Goal: Task Accomplishment & Management: Use online tool/utility

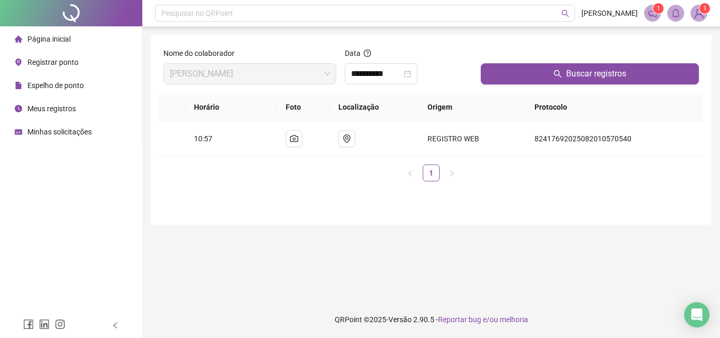
click at [81, 58] on li "Registrar ponto" at bounding box center [71, 62] width 138 height 21
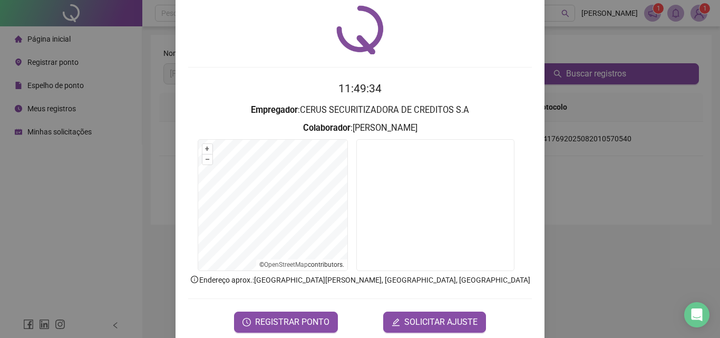
scroll to position [51, 0]
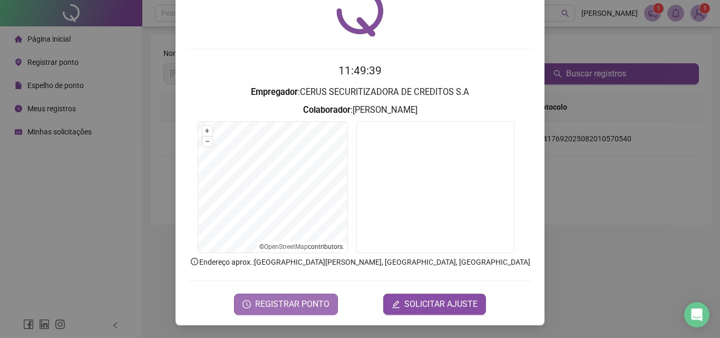
click at [321, 306] on span "REGISTRAR PONTO" at bounding box center [292, 304] width 74 height 13
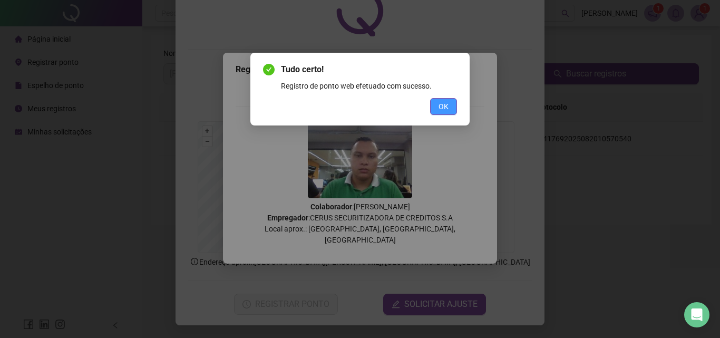
click at [451, 105] on button "OK" at bounding box center [443, 106] width 27 height 17
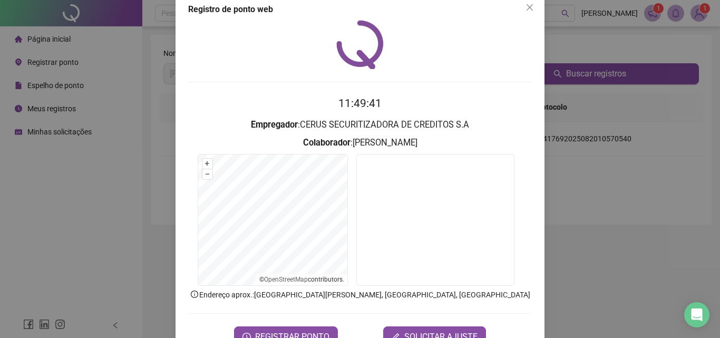
scroll to position [0, 0]
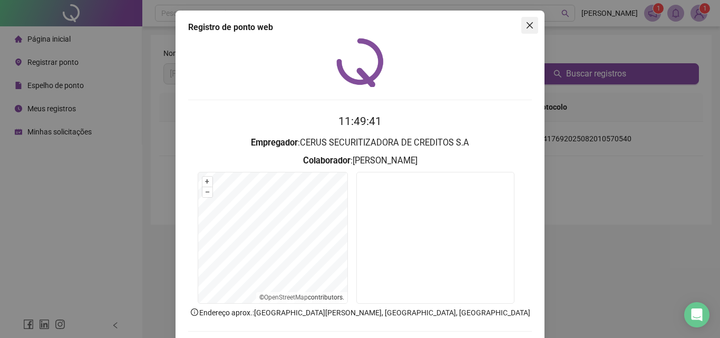
click at [526, 23] on icon "close" at bounding box center [529, 25] width 6 height 6
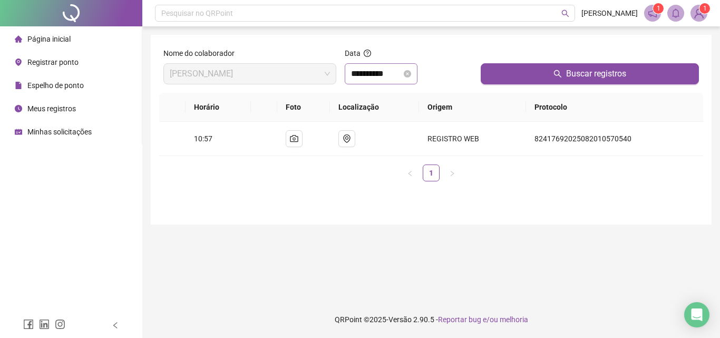
click at [417, 73] on div "**********" at bounding box center [381, 73] width 73 height 21
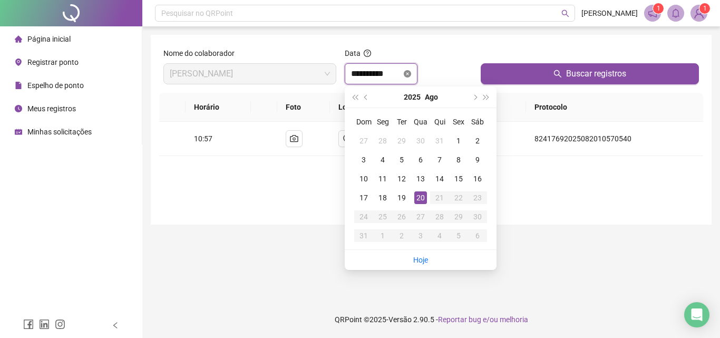
click at [411, 73] on icon "close-circle" at bounding box center [407, 73] width 7 height 7
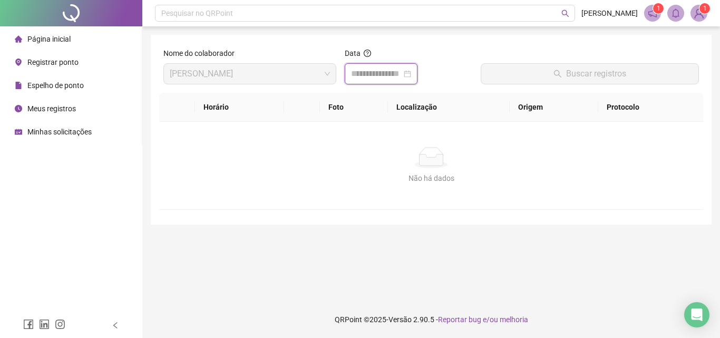
click at [411, 73] on div at bounding box center [381, 73] width 60 height 13
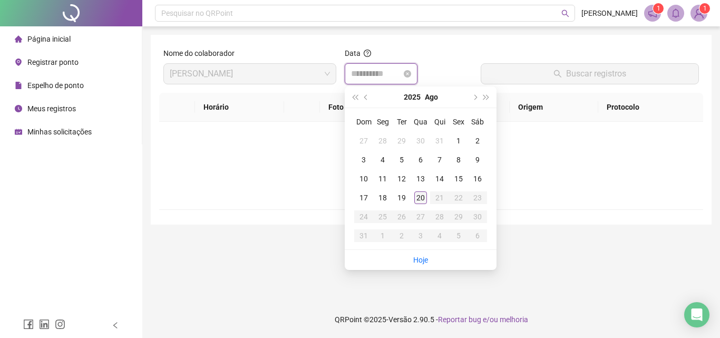
type input "**********"
click at [421, 199] on div "20" at bounding box center [420, 197] width 13 height 13
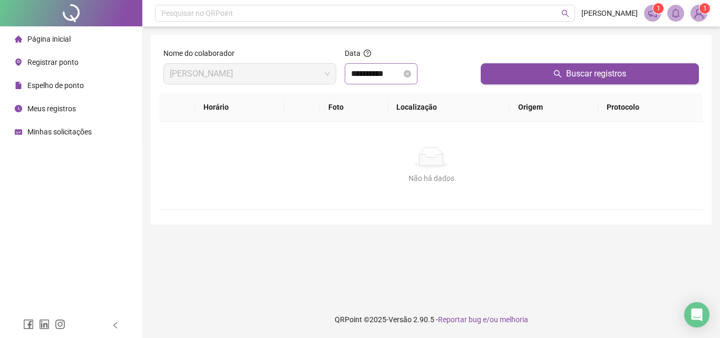
click at [544, 60] on div at bounding box center [590, 55] width 218 height 16
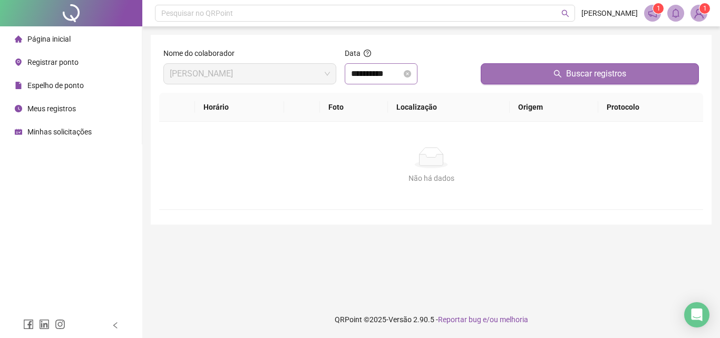
click at [535, 76] on button "Buscar registros" at bounding box center [590, 73] width 218 height 21
